Goal: Information Seeking & Learning: Learn about a topic

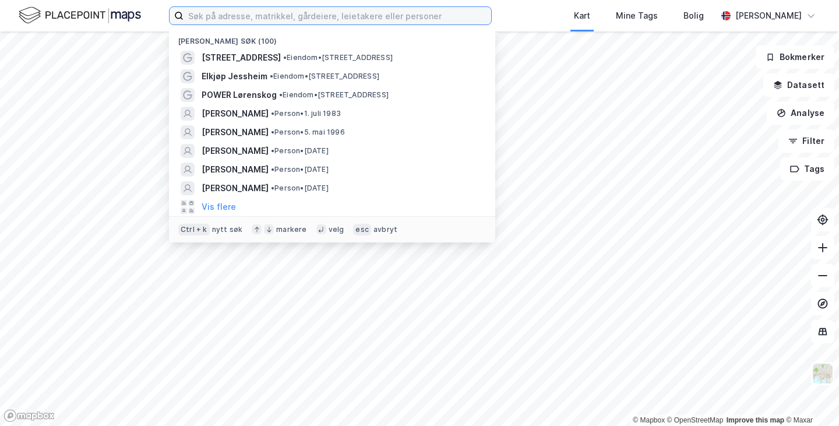
click at [262, 20] on input at bounding box center [338, 15] width 308 height 17
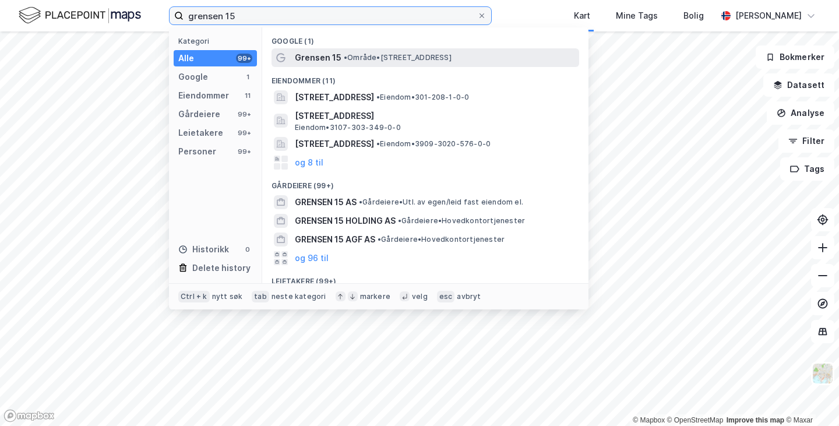
type input "grensen 15"
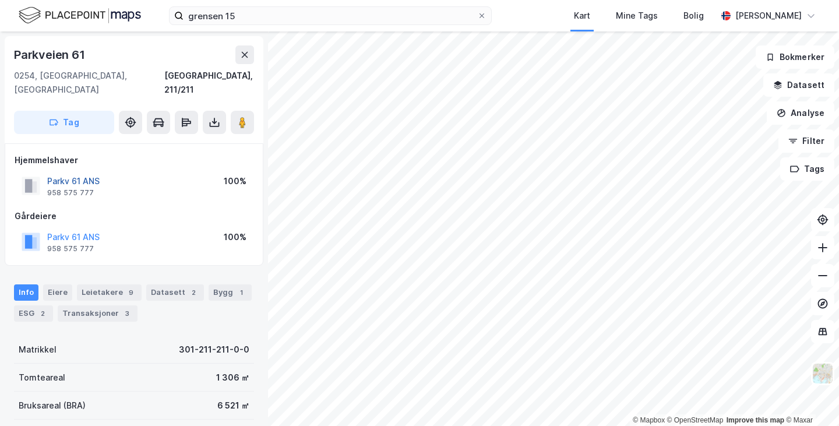
click at [0, 0] on button "Parkv 61 ANS" at bounding box center [0, 0] width 0 height 0
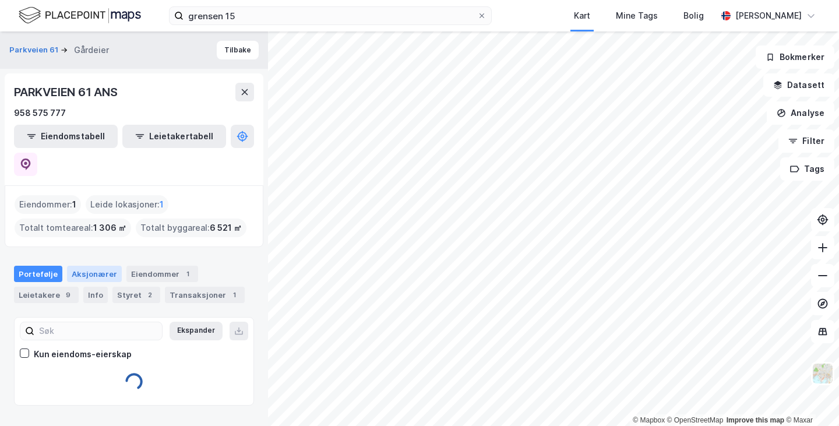
click at [89, 266] on div "Aksjonærer" at bounding box center [94, 274] width 55 height 16
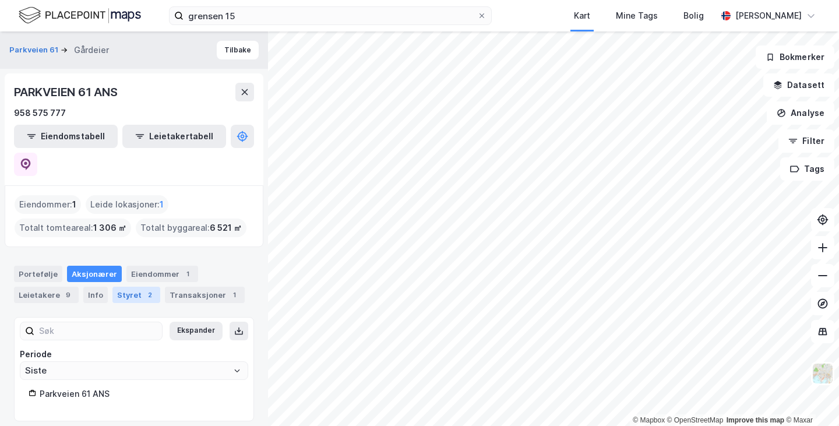
click at [134, 287] on div "Styret 2" at bounding box center [136, 295] width 48 height 16
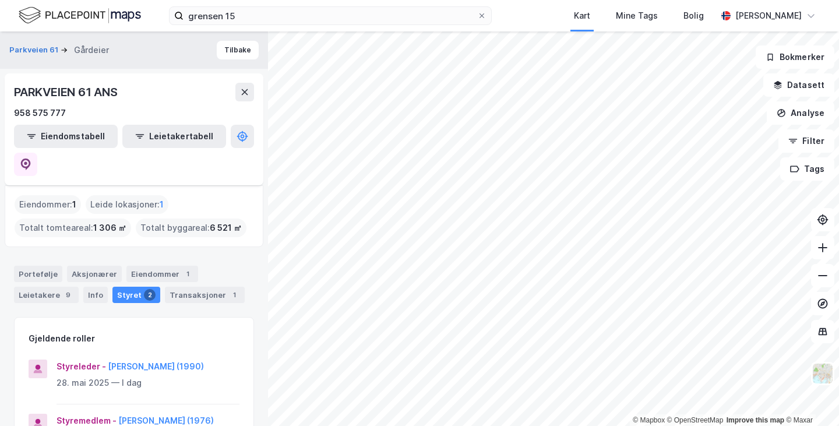
scroll to position [58, 0]
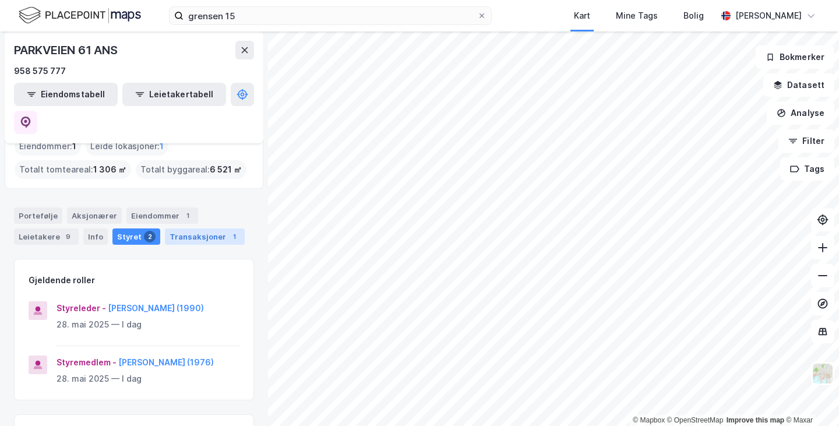
click at [179, 228] on div "Transaksjoner 1" at bounding box center [205, 236] width 80 height 16
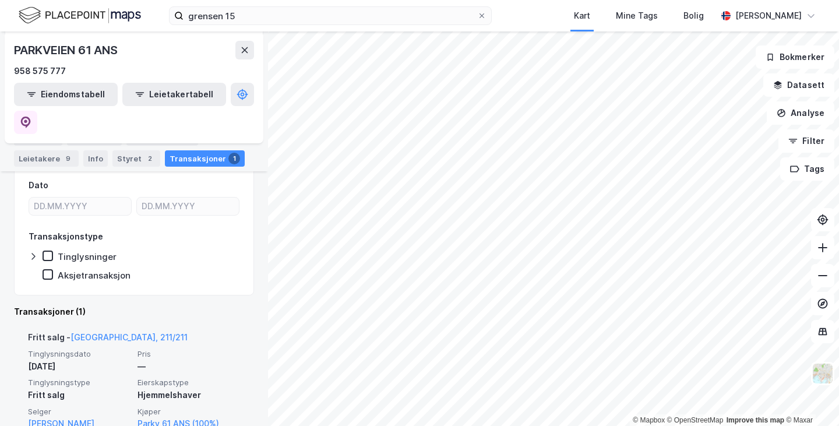
scroll to position [265, 0]
